Goal: Task Accomplishment & Management: Manage account settings

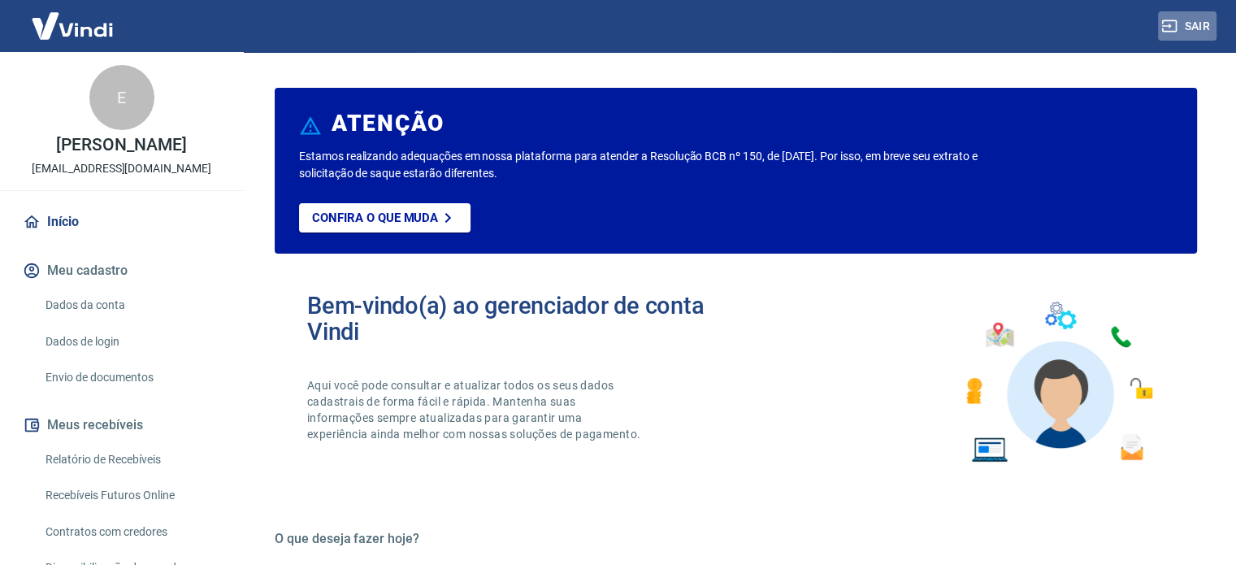
click at [1188, 22] on button "Sair" at bounding box center [1187, 26] width 59 height 30
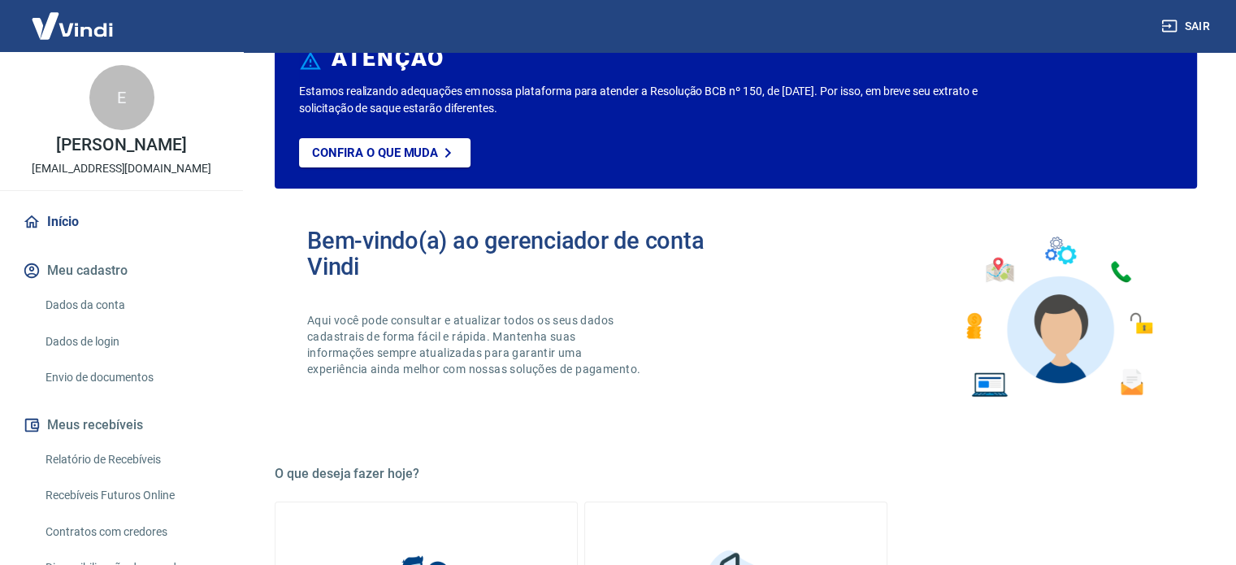
scroll to position [488, 0]
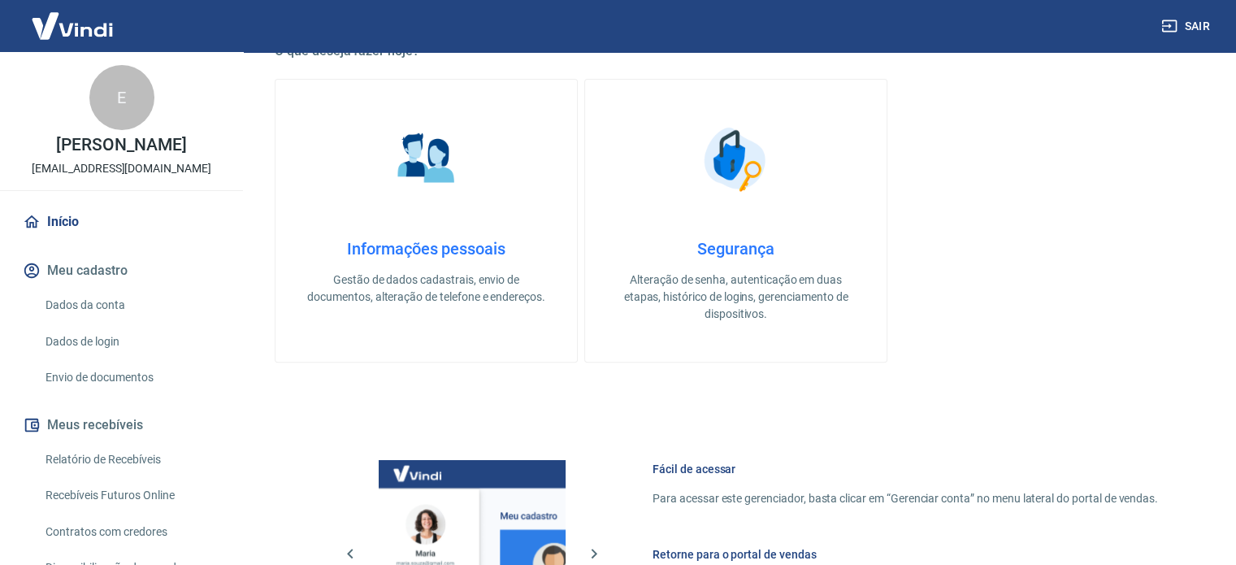
click at [1170, 24] on icon "button" at bounding box center [1169, 26] width 16 height 16
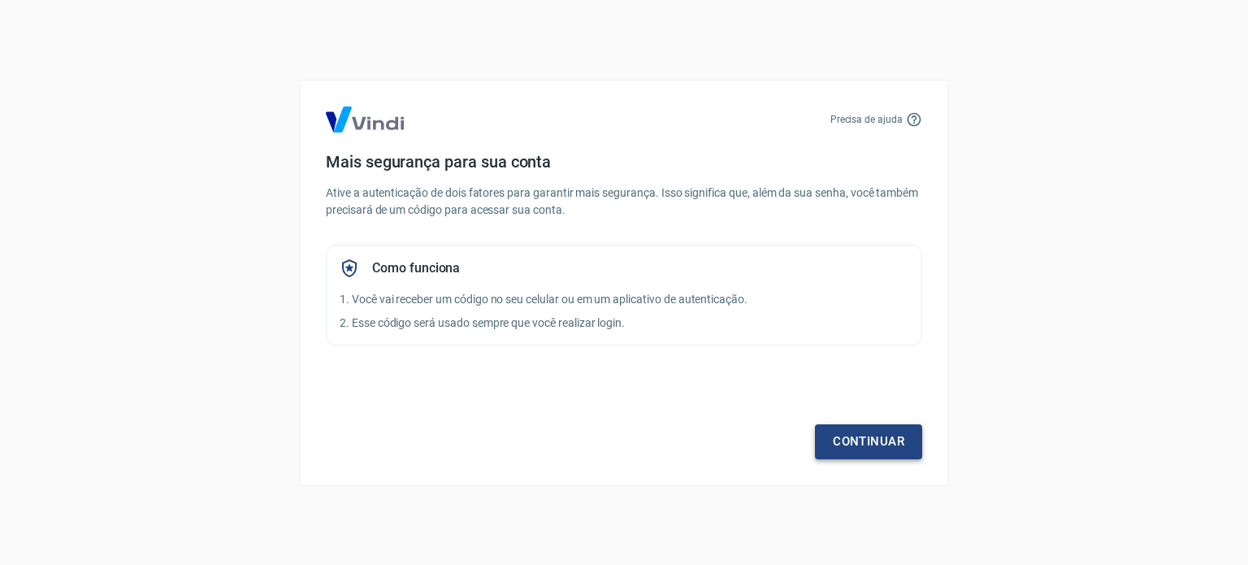
click at [850, 442] on link "Continuar" at bounding box center [868, 441] width 107 height 34
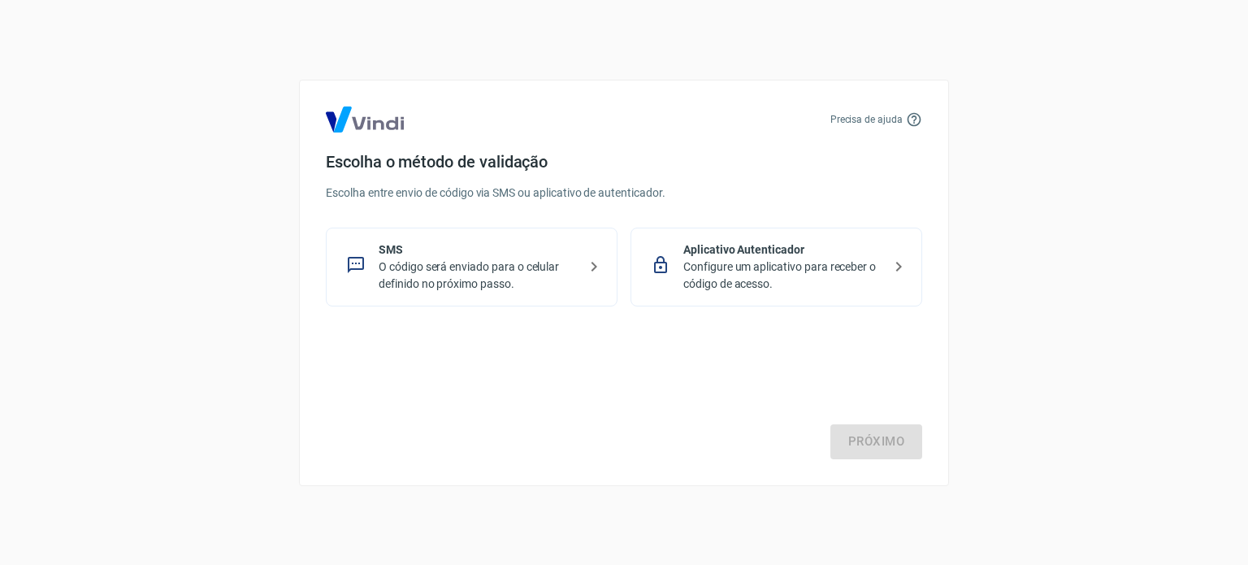
click at [498, 263] on p "O código será enviado para o celular definido no próximo passo." at bounding box center [478, 275] width 199 height 34
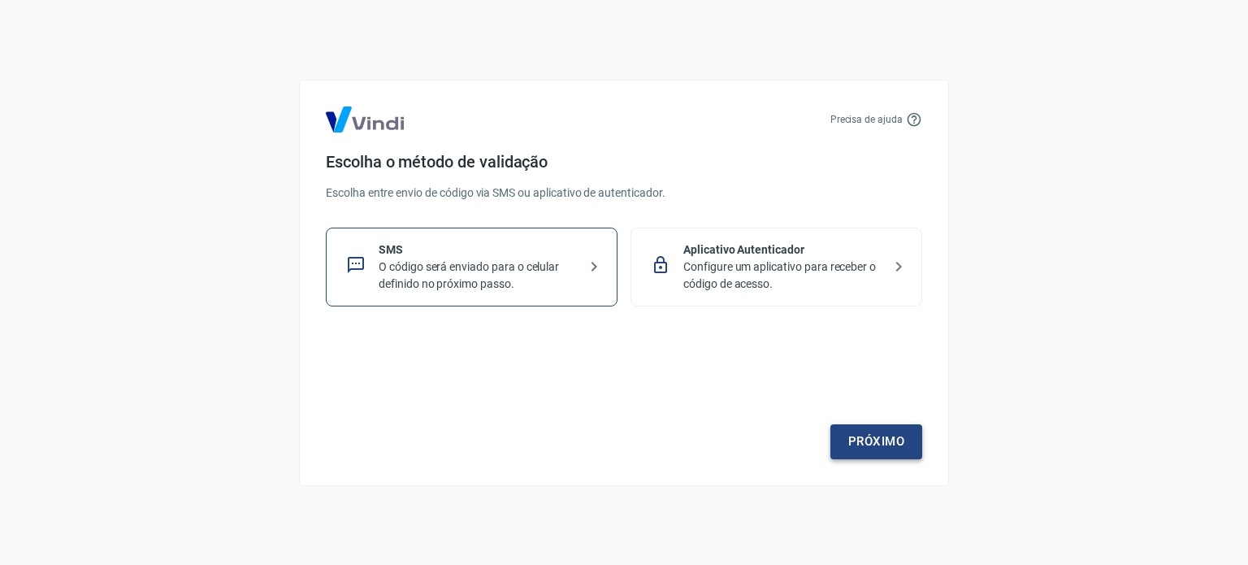
click at [865, 438] on link "Próximo" at bounding box center [877, 441] width 92 height 34
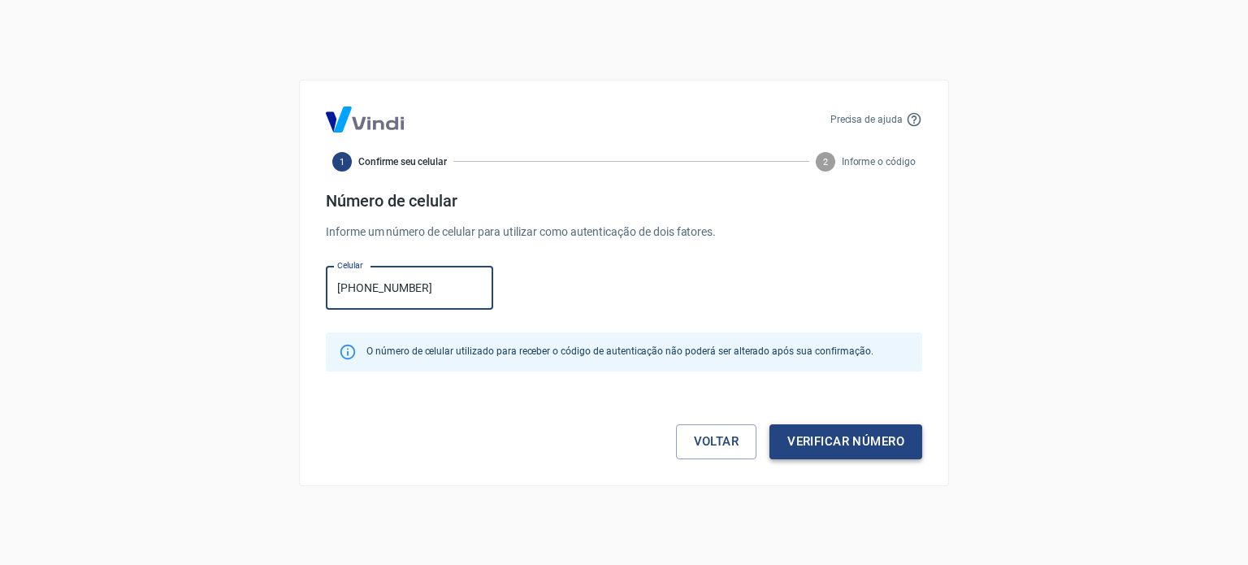
type input "(61) 99852-3656"
click at [848, 453] on button "Verificar número" at bounding box center [846, 441] width 153 height 34
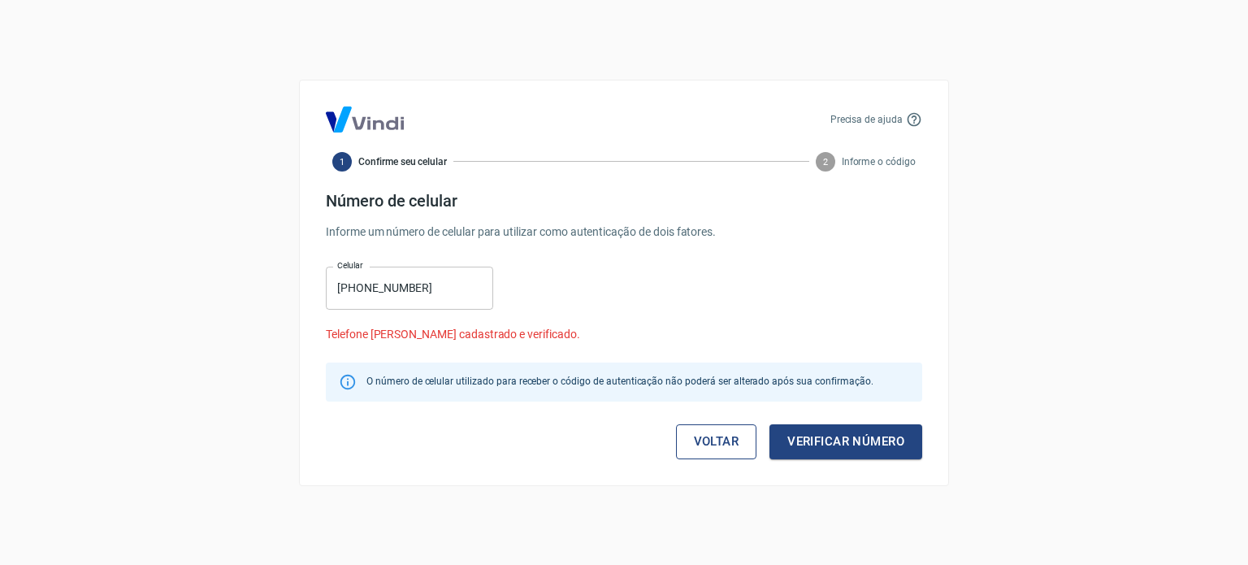
click at [706, 436] on link "Voltar" at bounding box center [716, 441] width 81 height 34
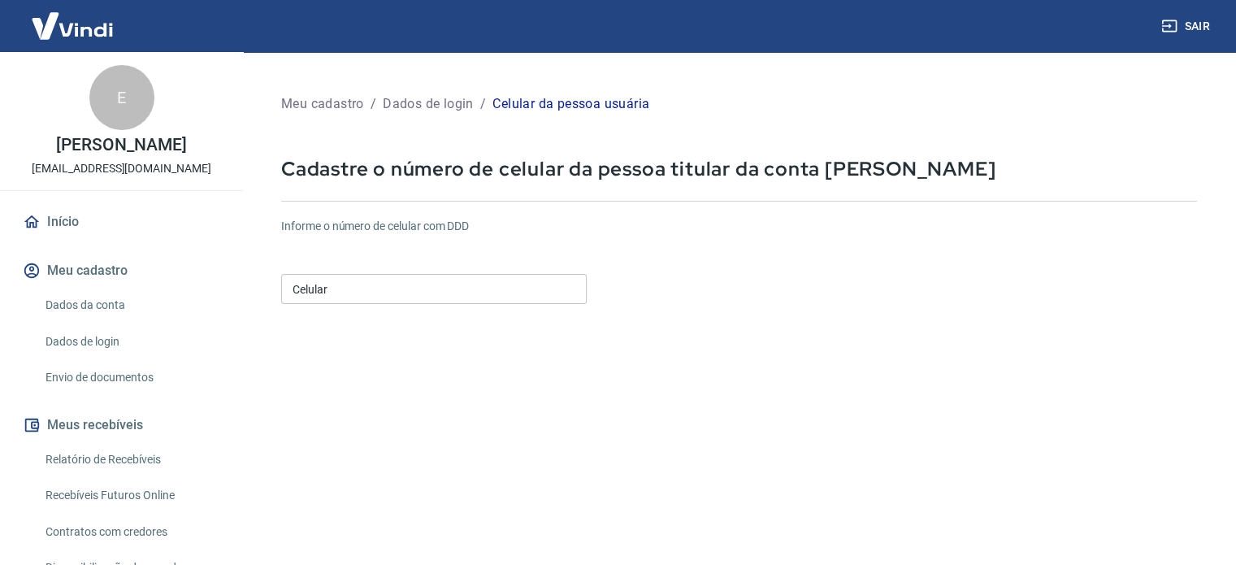
click at [475, 289] on input "Celular" at bounding box center [434, 289] width 306 height 30
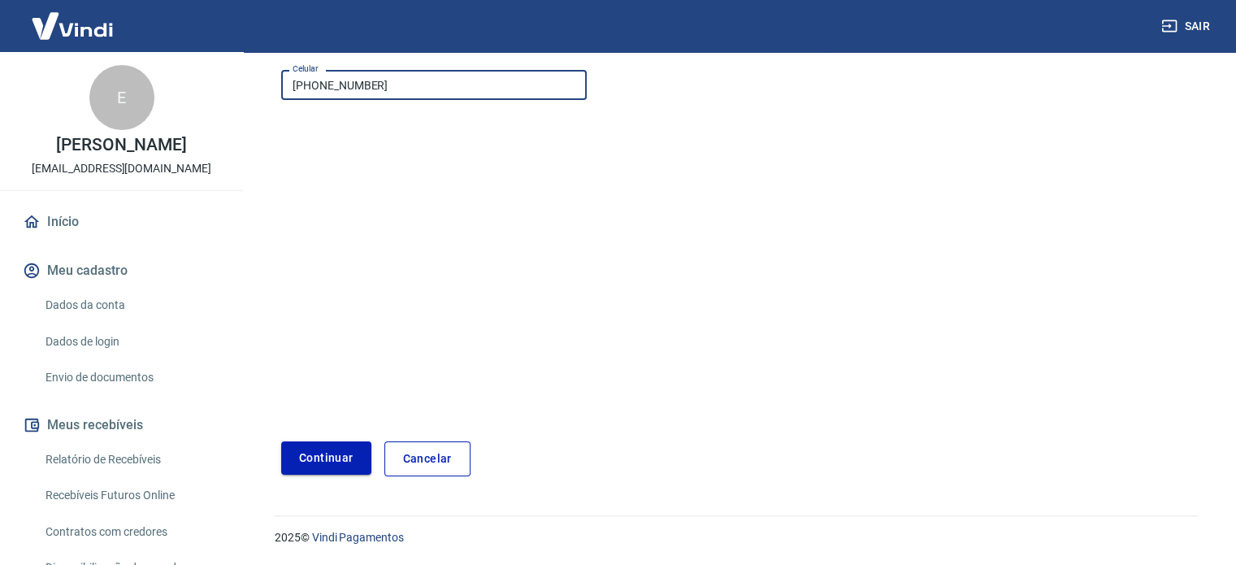
type input "[PHONE_NUMBER]"
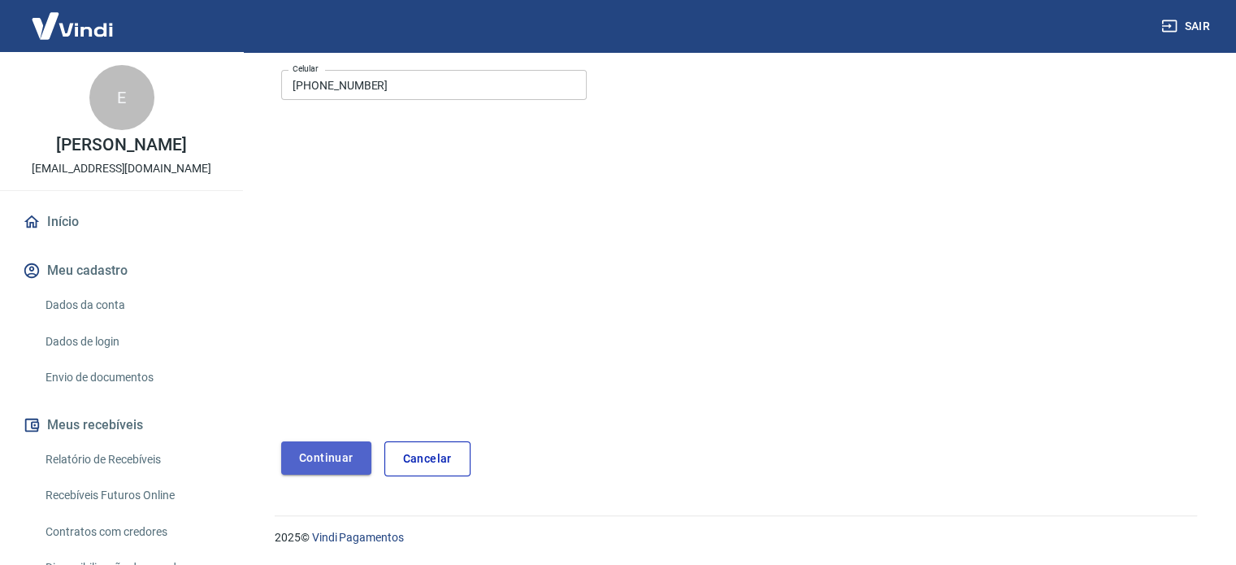
click at [322, 463] on button "Continuar" at bounding box center [326, 457] width 90 height 33
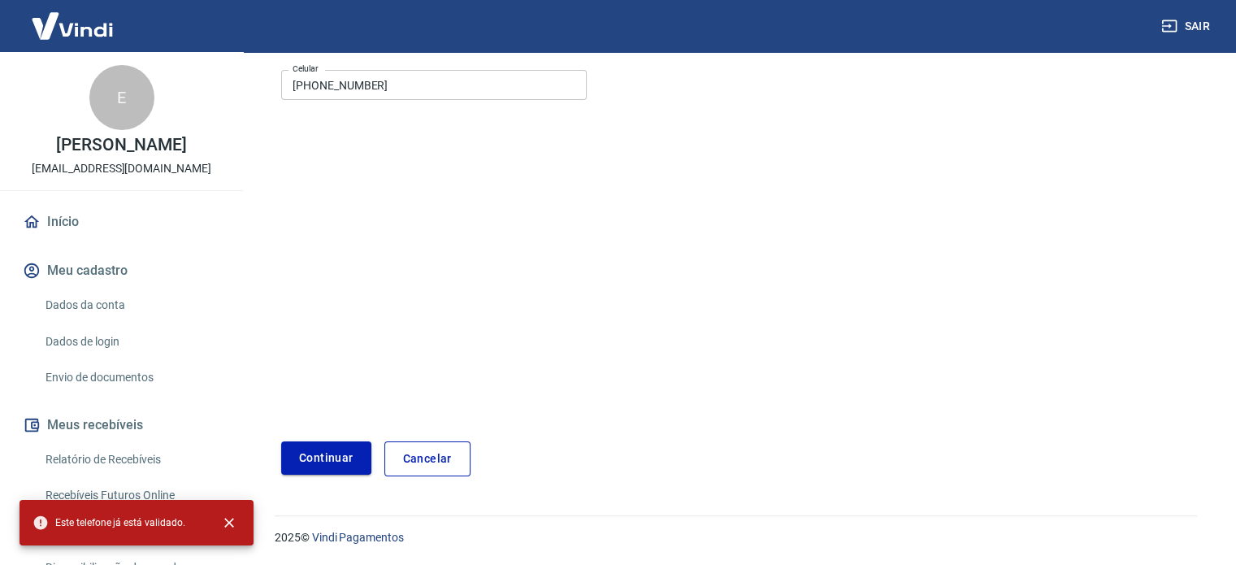
click at [322, 463] on button "Continuar" at bounding box center [326, 457] width 90 height 33
click at [443, 457] on link "Cancelar" at bounding box center [427, 458] width 86 height 35
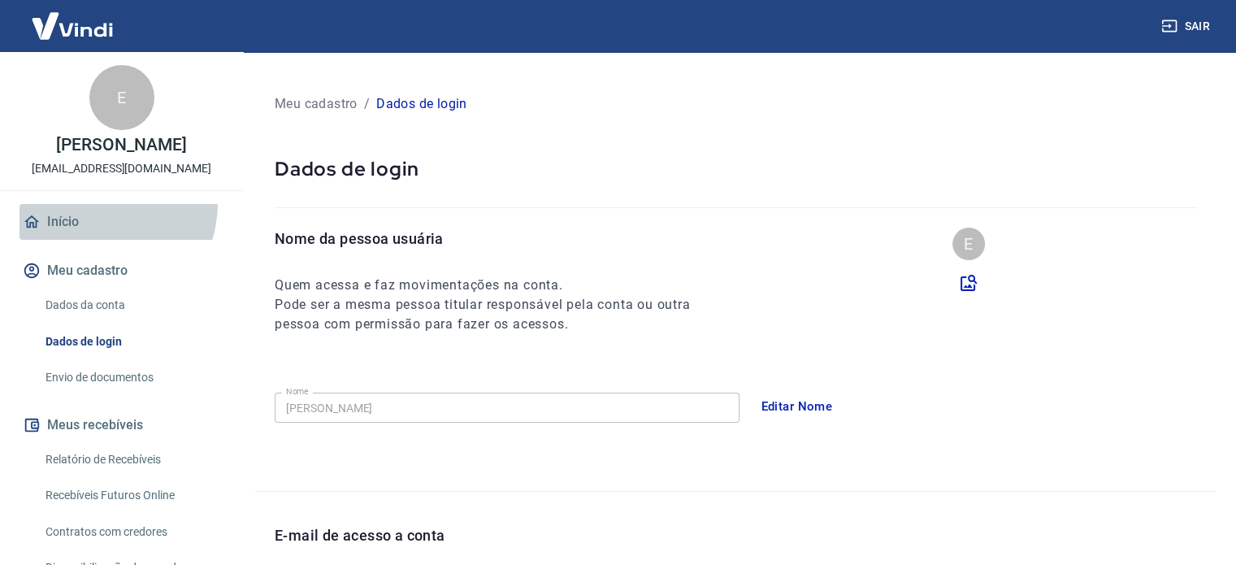
click at [95, 220] on link "Início" at bounding box center [122, 222] width 204 height 36
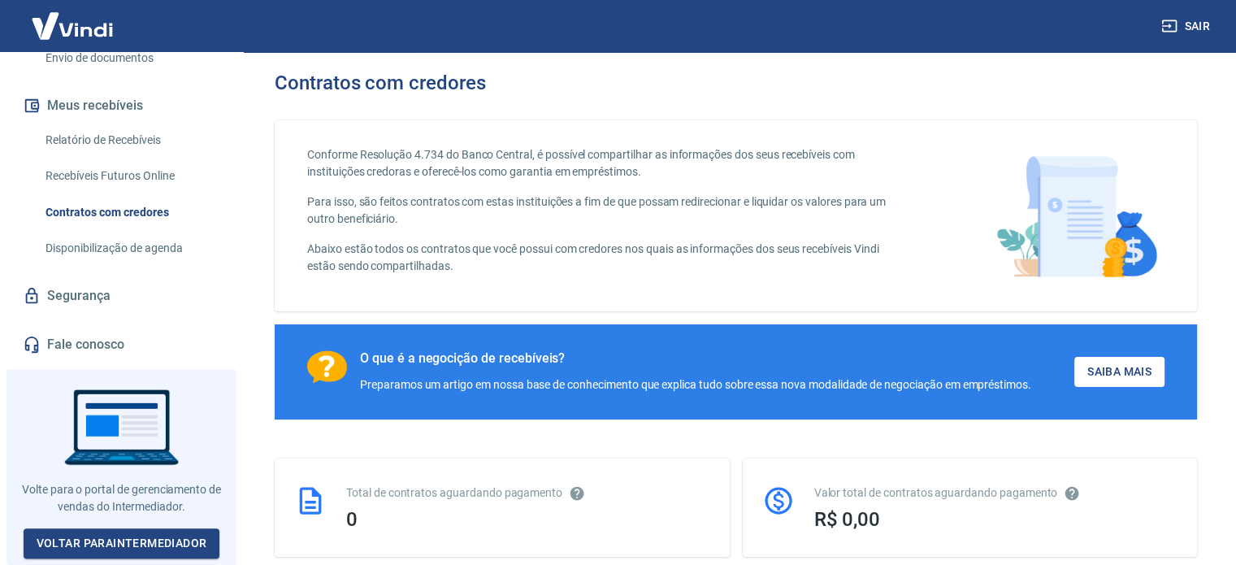
scroll to position [330, 0]
click at [172, 539] on link "Voltar para Intermediador" at bounding box center [122, 543] width 197 height 30
